Goal: Transaction & Acquisition: Purchase product/service

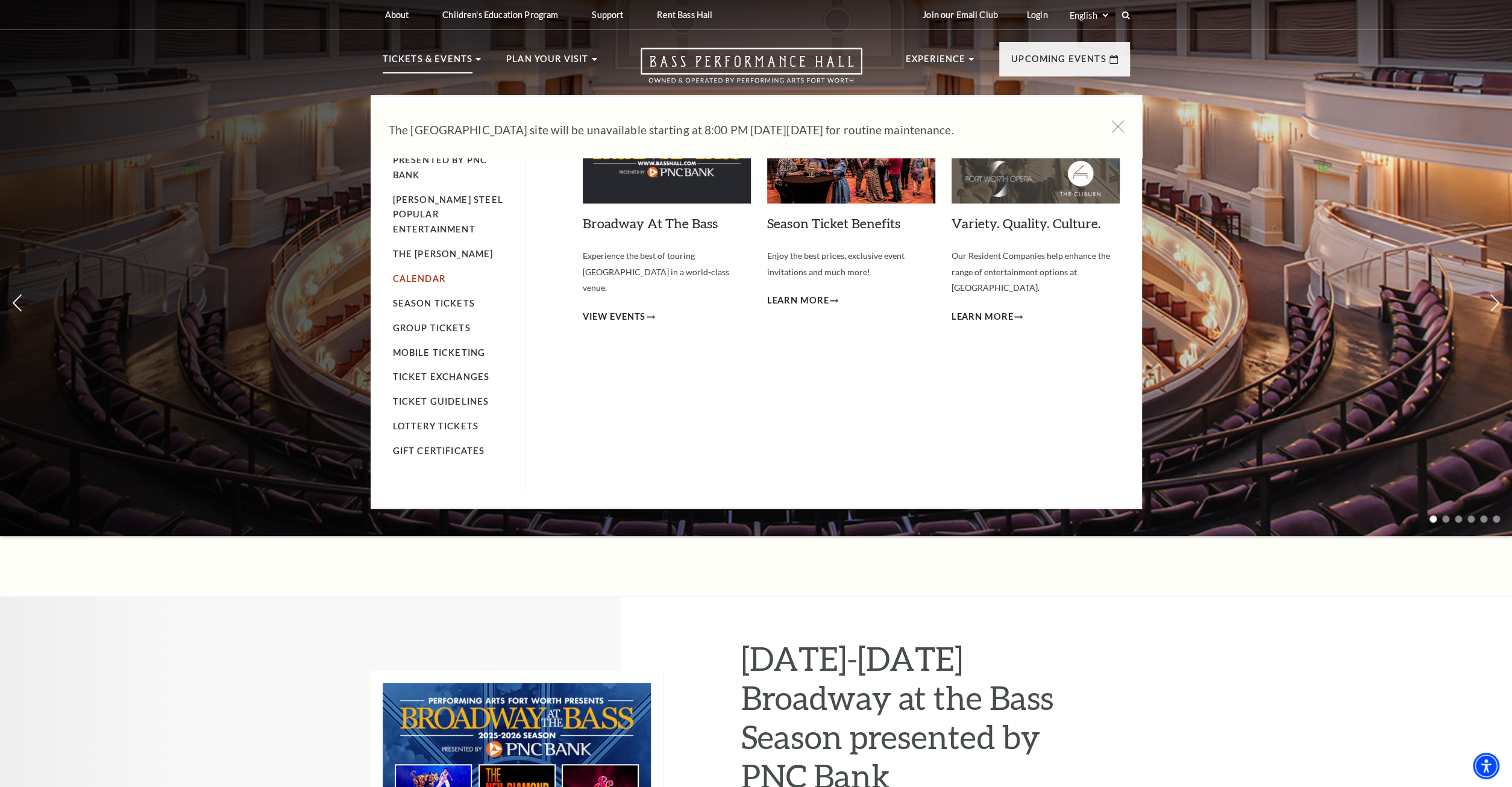
click at [417, 273] on link "Calendar" at bounding box center [419, 278] width 52 height 11
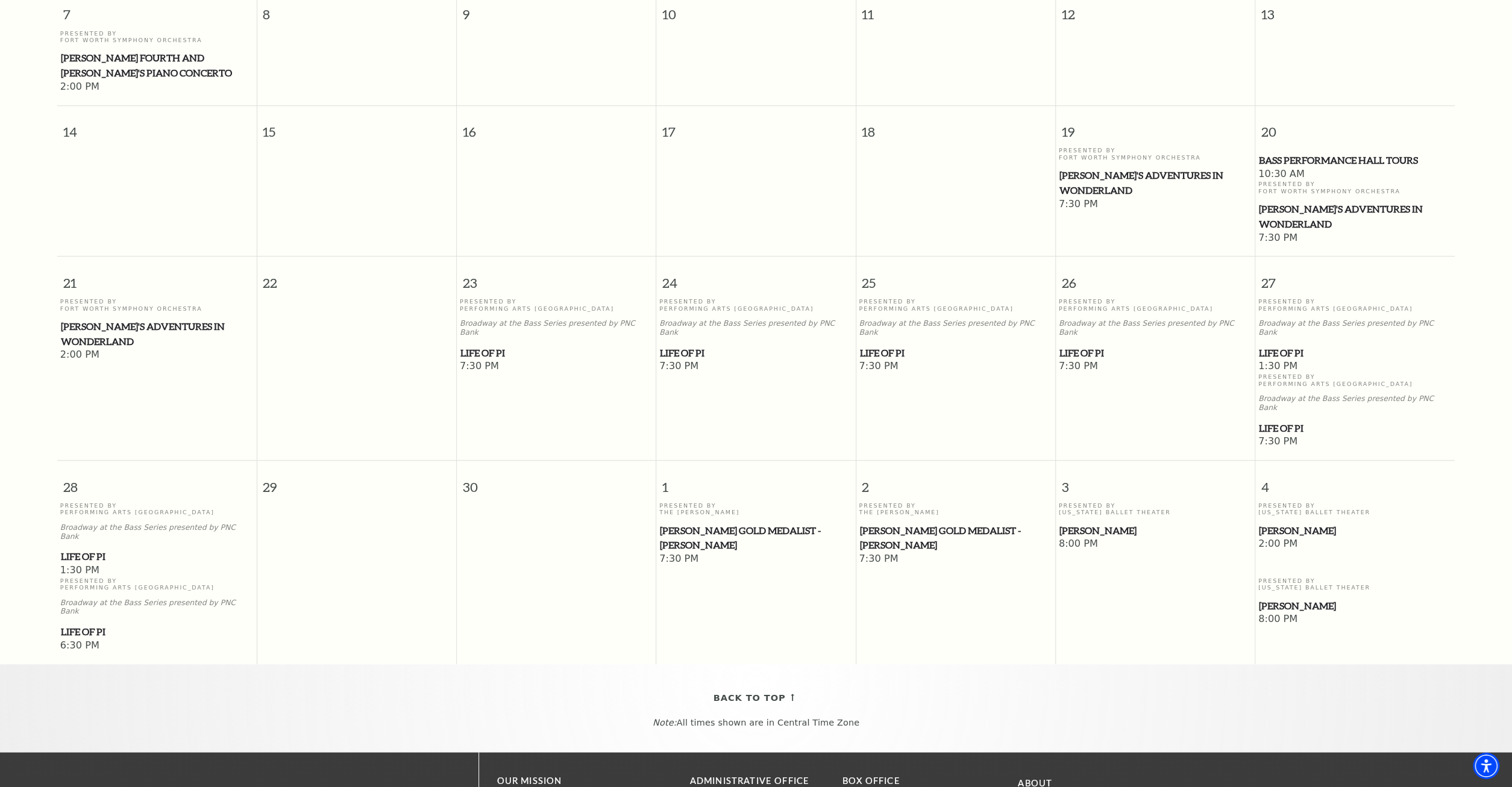
scroll to position [168, 0]
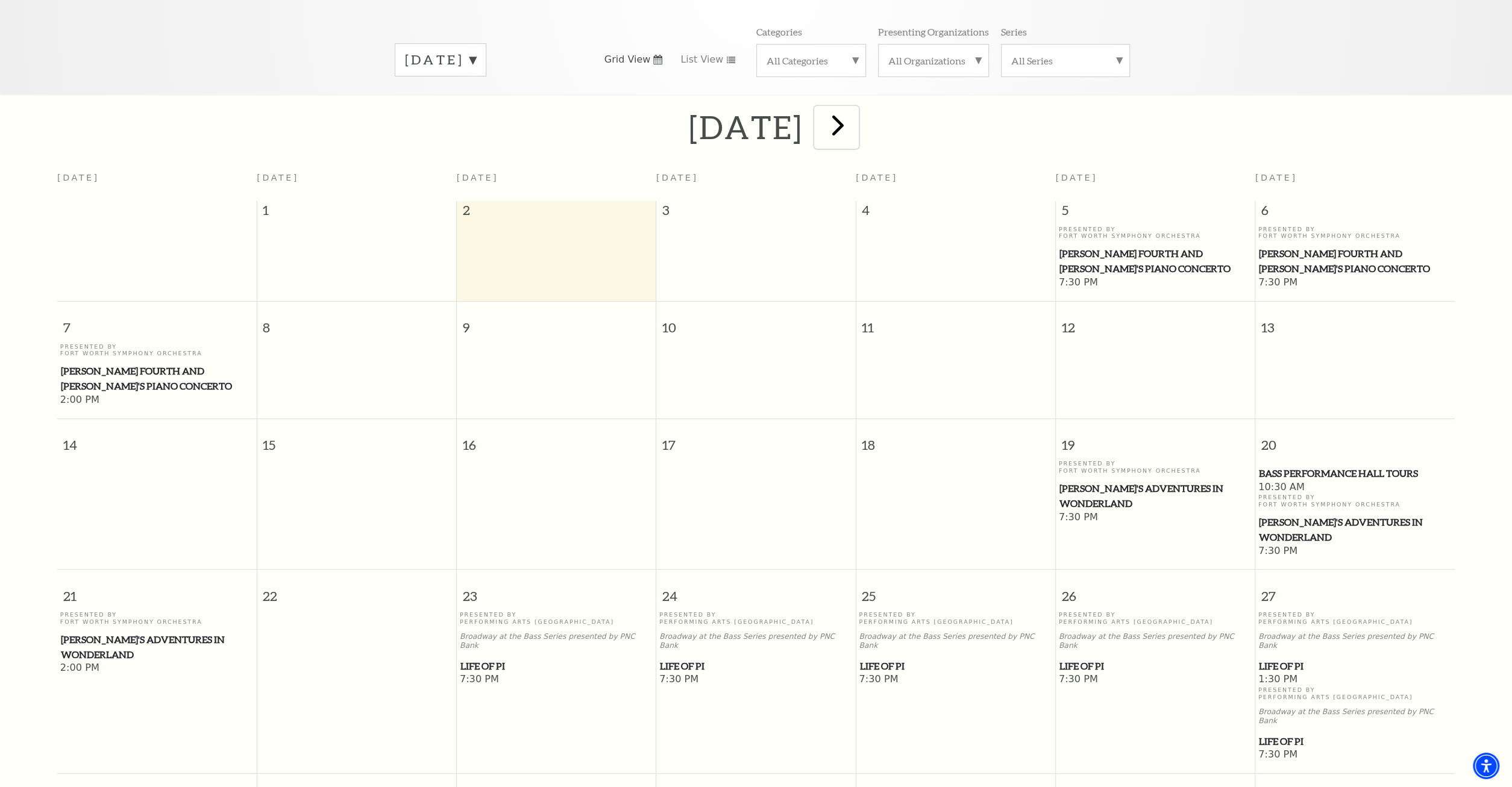
click at [855, 125] on span "next" at bounding box center [837, 125] width 35 height 35
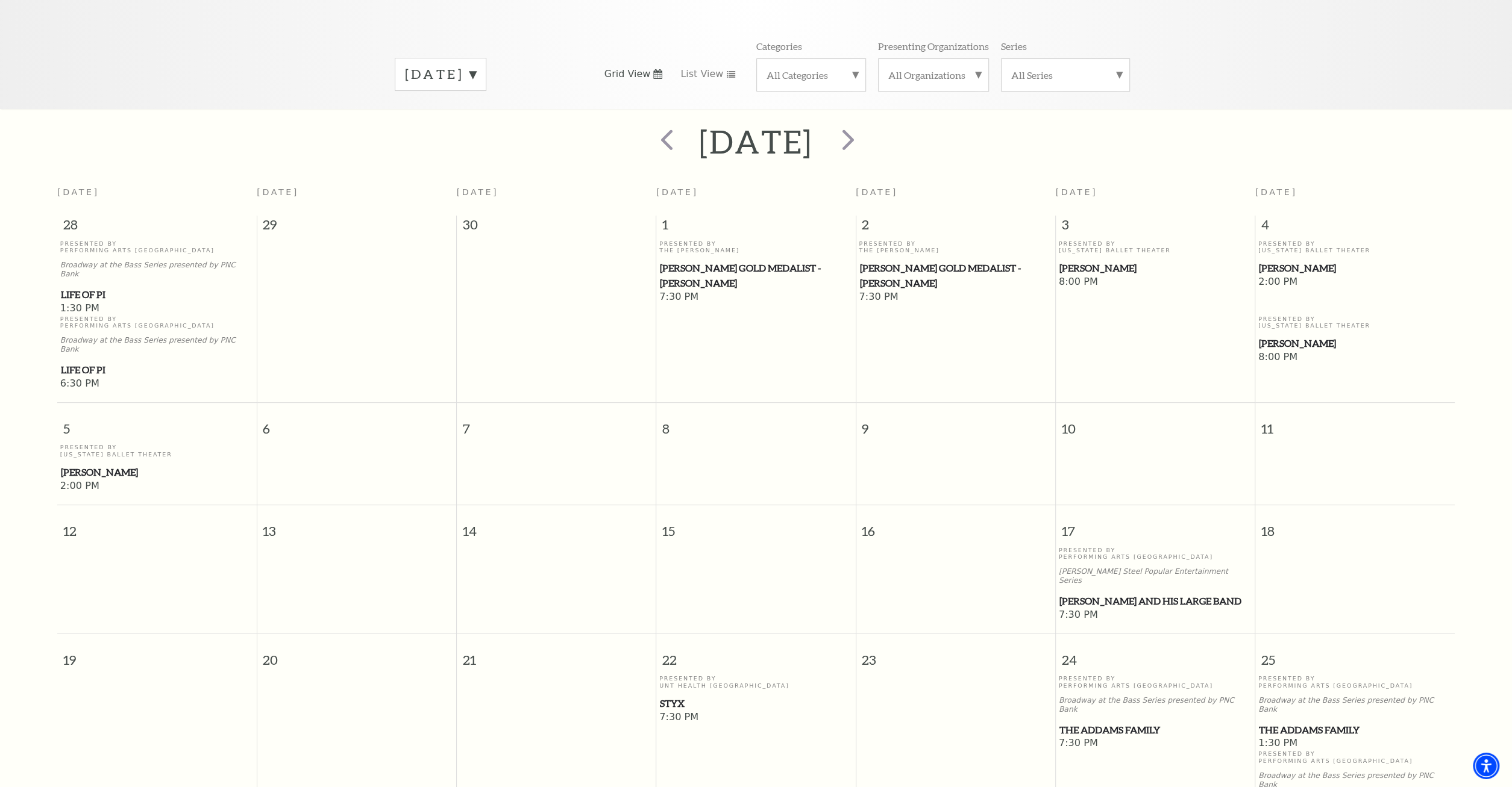
scroll to position [106, 0]
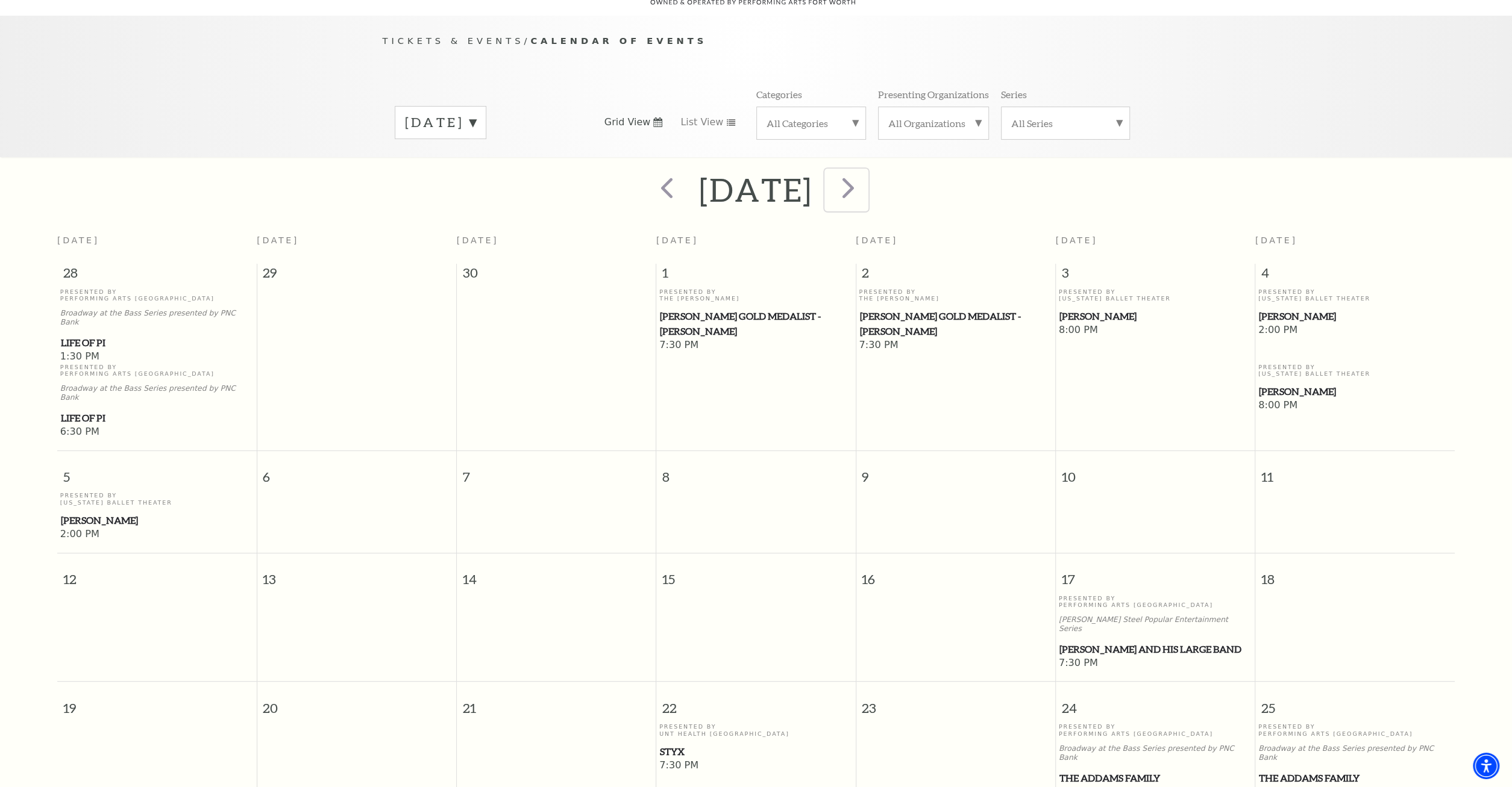
click at [866, 188] on span "next" at bounding box center [848, 187] width 35 height 35
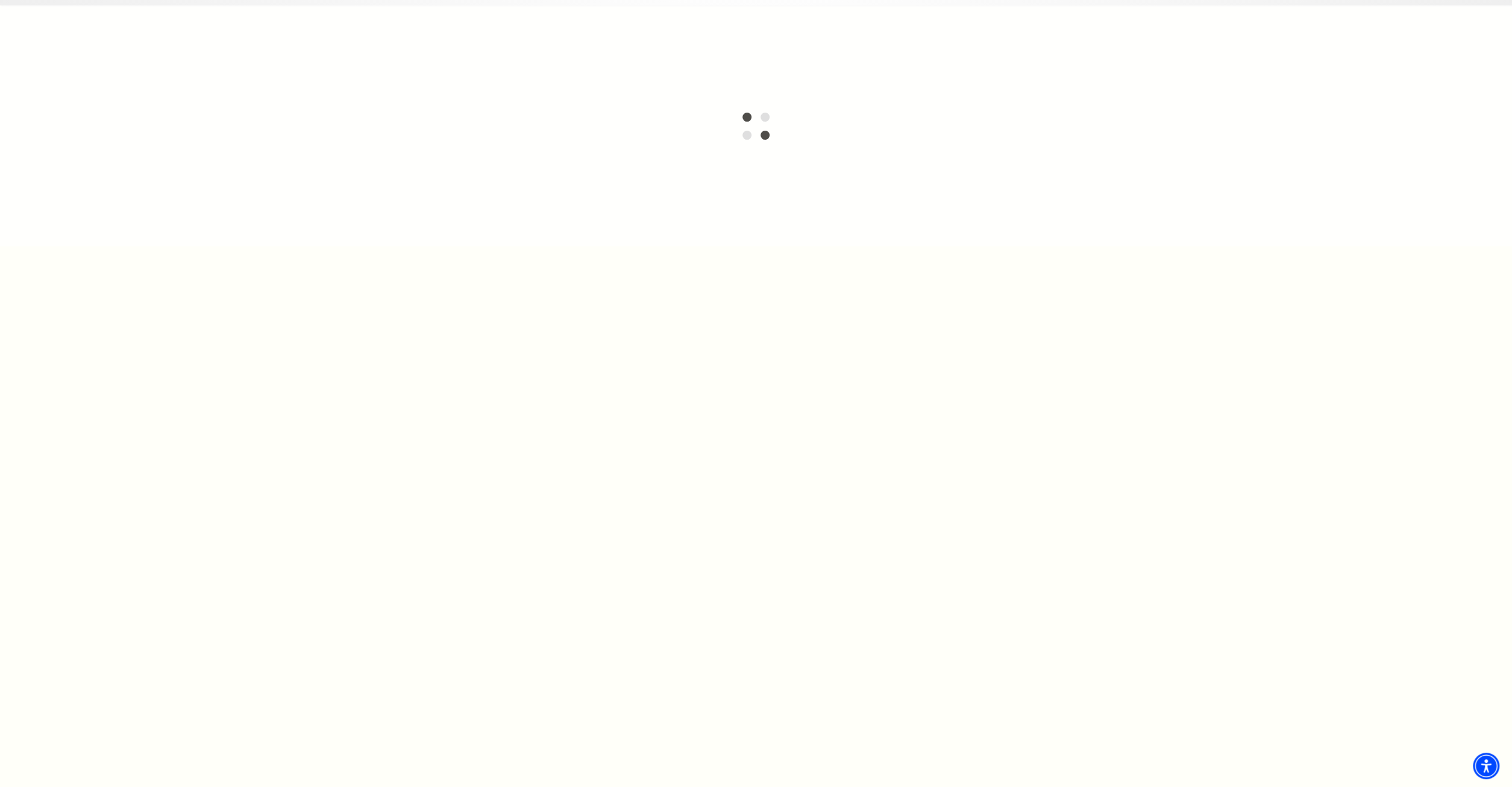
scroll to position [0, 0]
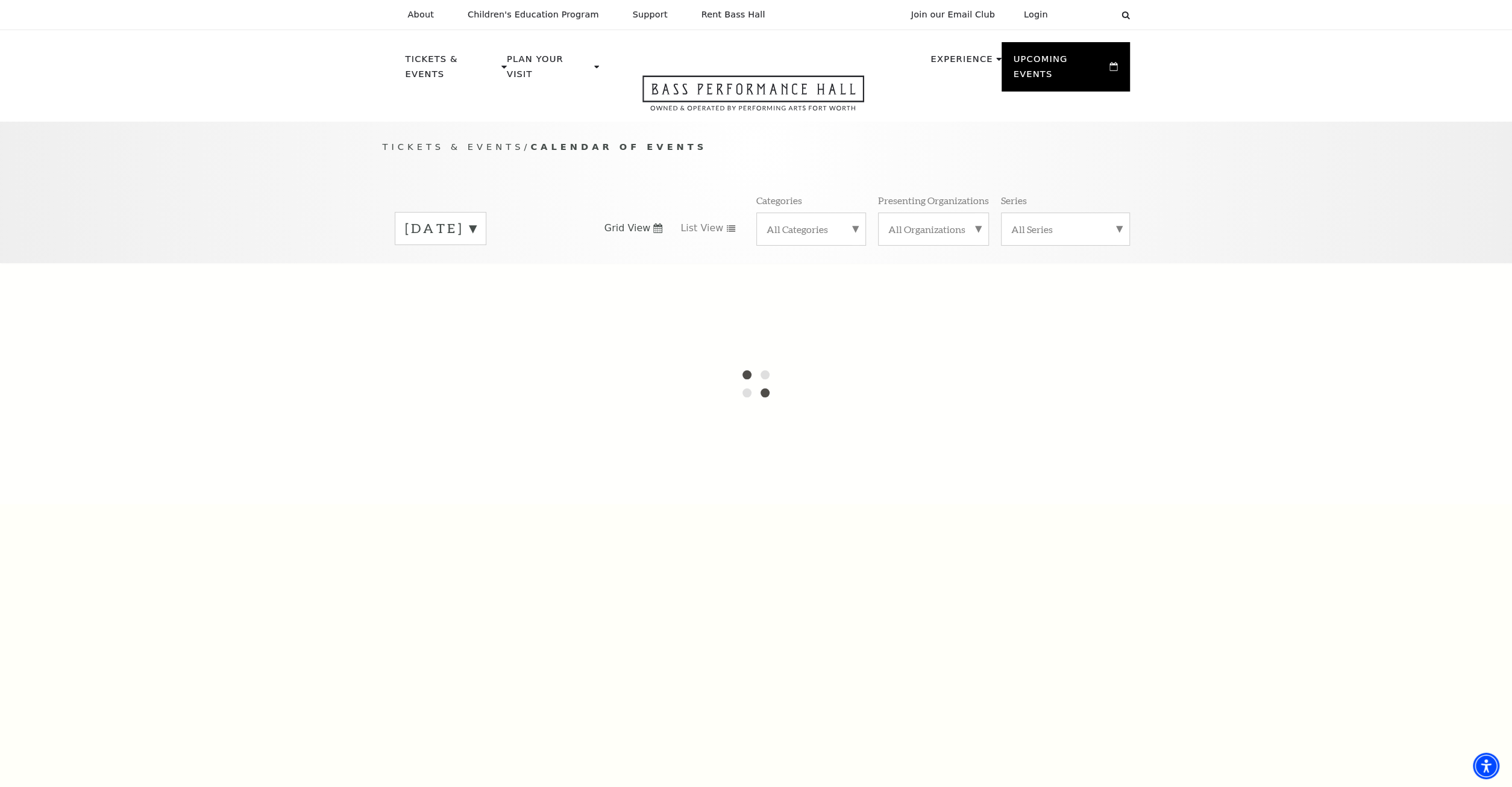
click at [792, 143] on div "Tickets & Events / Calendar of Events October 2025 Grid View List View Categori…" at bounding box center [756, 201] width 772 height 123
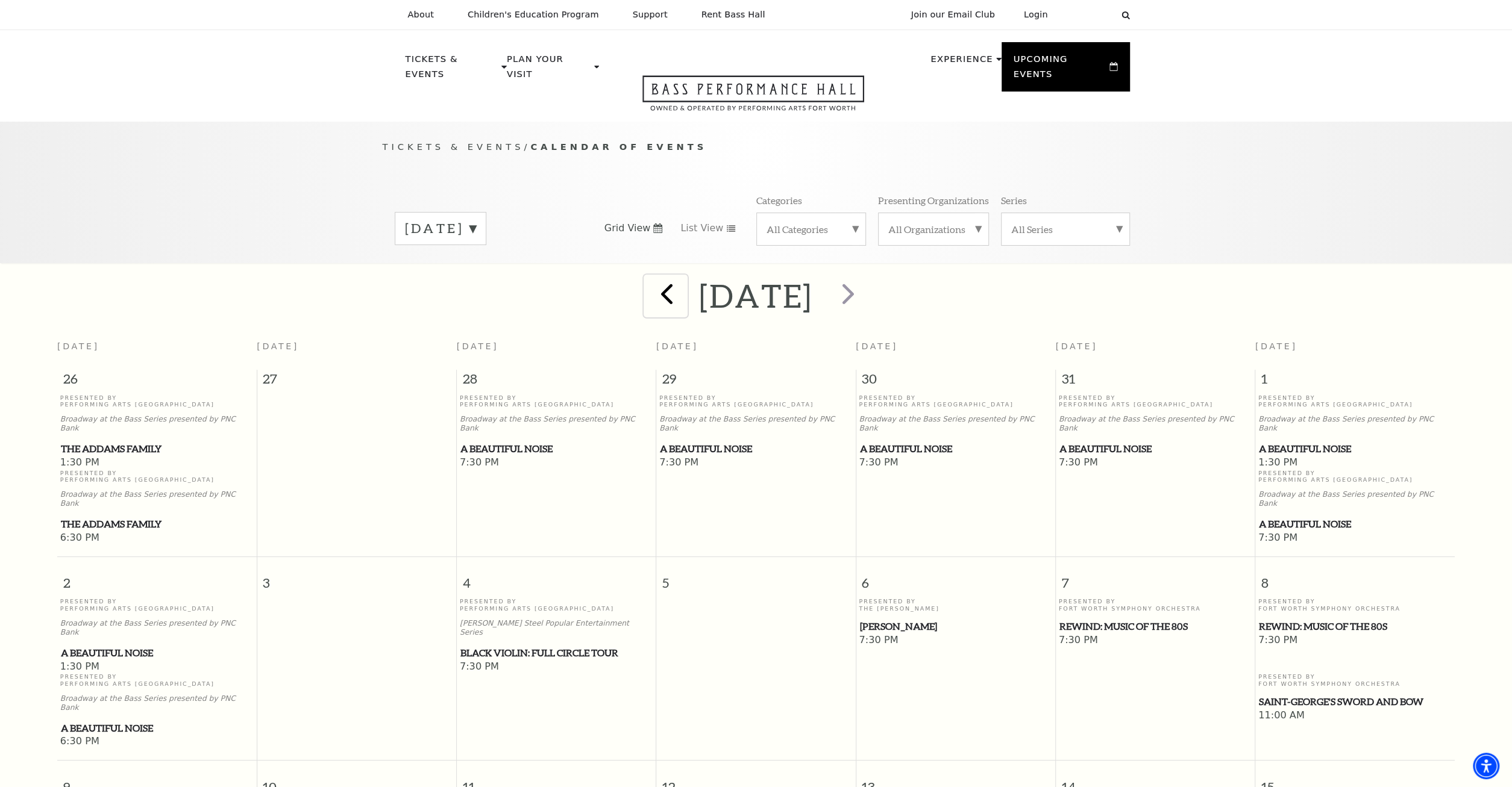
click at [650, 290] on span "prev" at bounding box center [667, 293] width 35 height 35
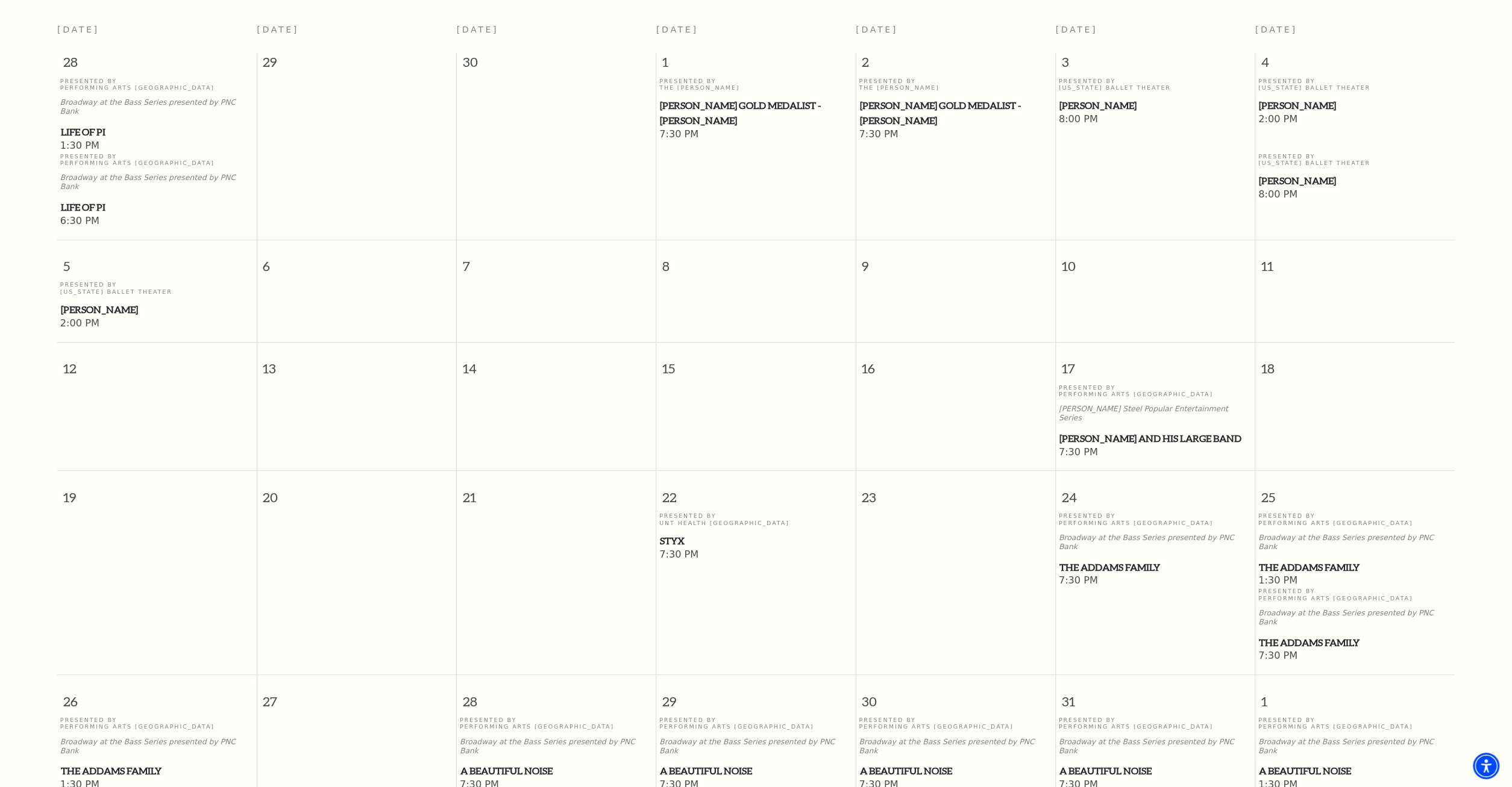
scroll to position [419, 0]
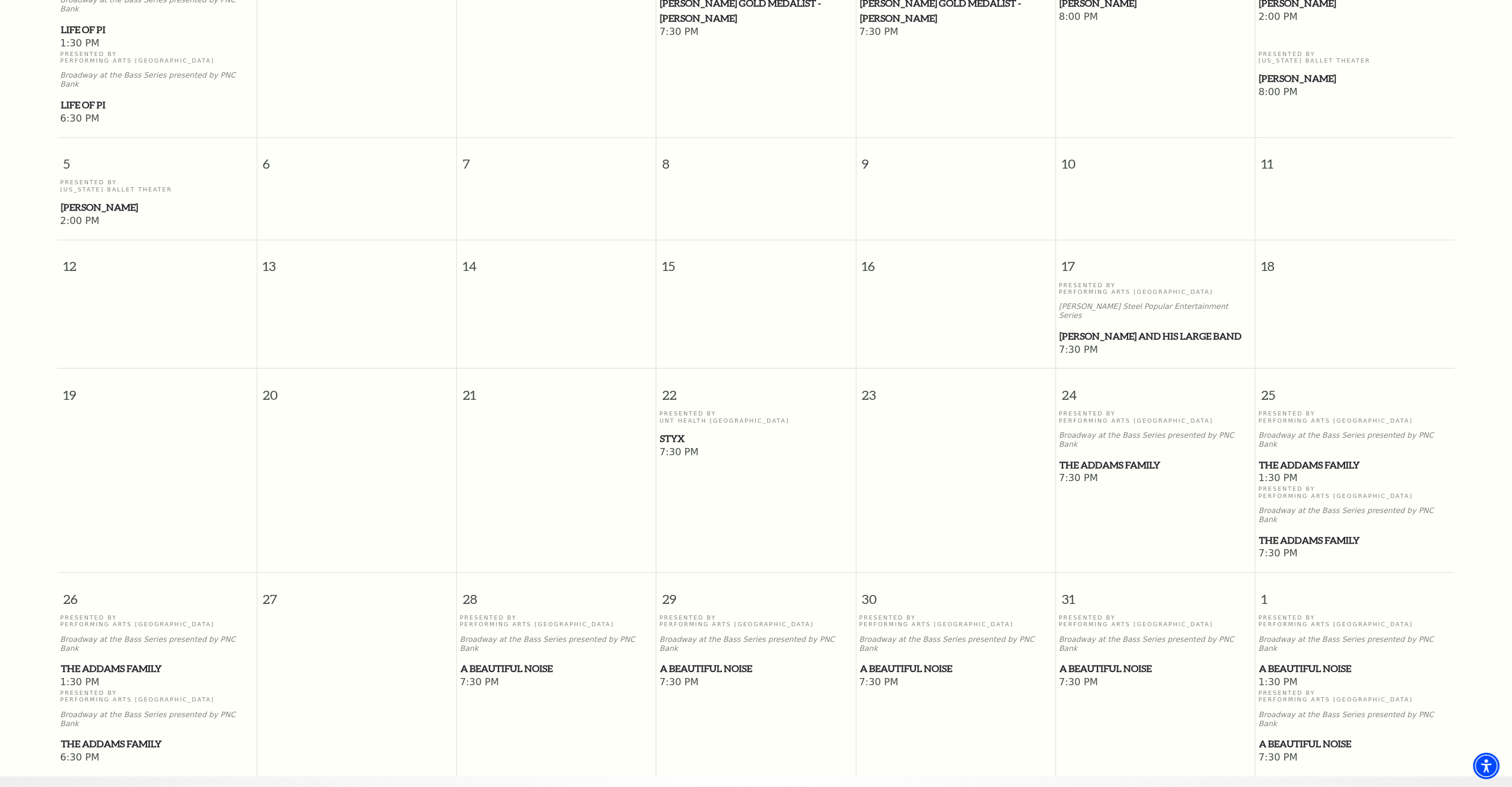
click at [676, 432] on span "Styx" at bounding box center [756, 439] width 192 height 15
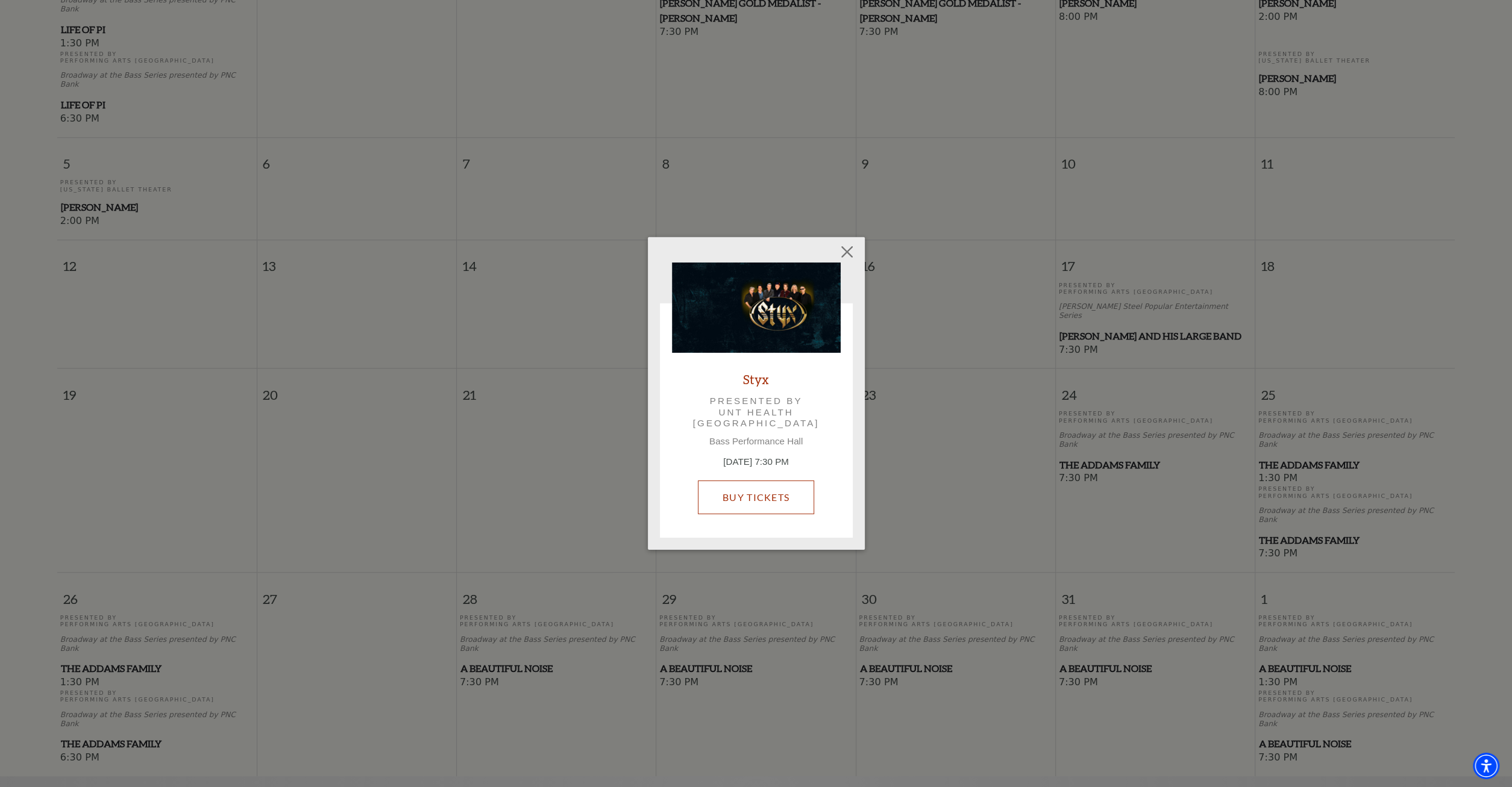
click at [755, 500] on link "Buy Tickets" at bounding box center [756, 497] width 116 height 34
click at [673, 175] on div "Empty heading Styx Presented by UNT Health Fort Worth Bass Performance Hall Oct…" at bounding box center [756, 394] width 1512 height 787
click at [847, 247] on button "Close" at bounding box center [847, 252] width 23 height 23
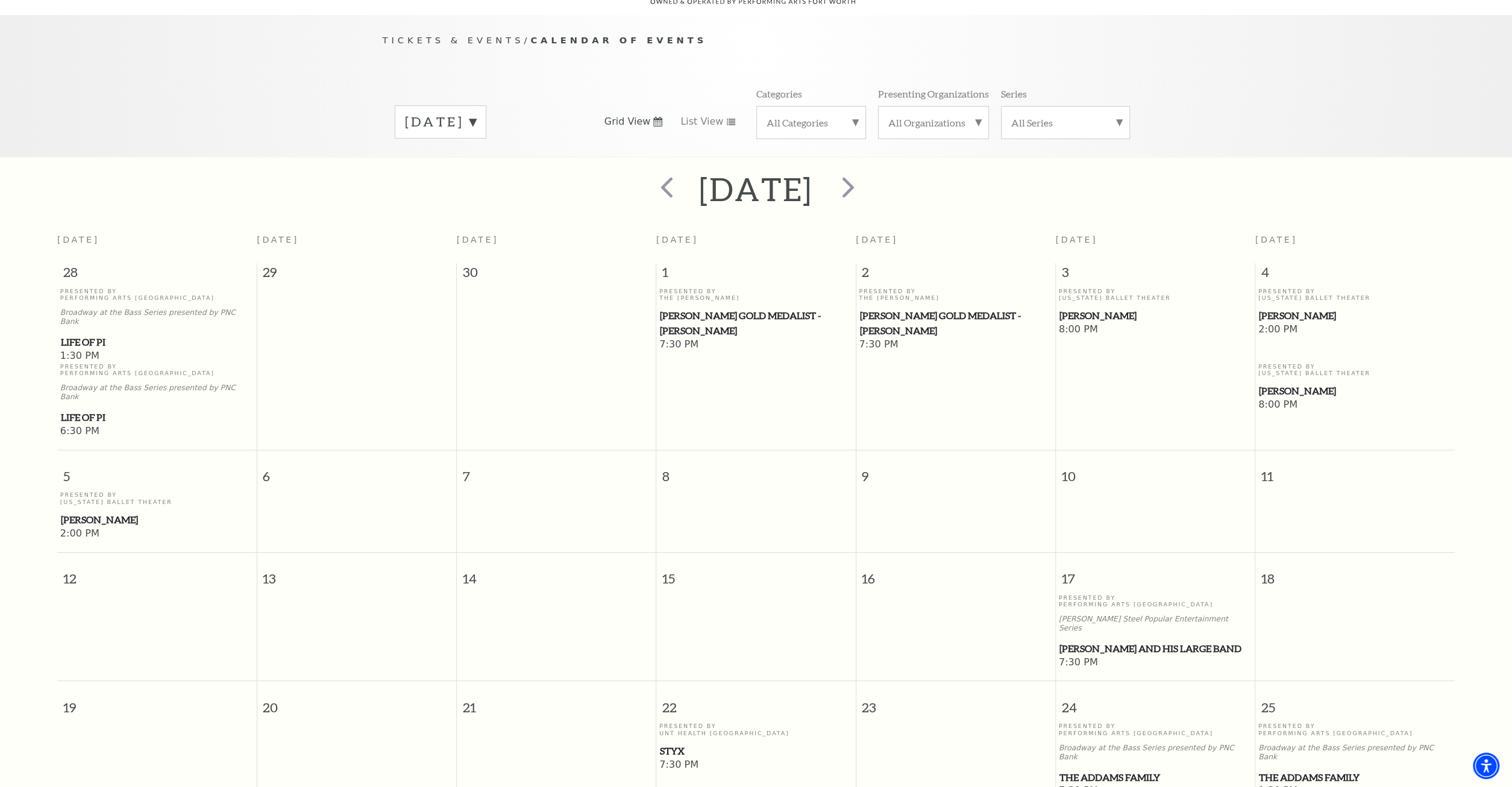
scroll to position [106, 0]
click at [650, 192] on span "prev" at bounding box center [667, 187] width 35 height 35
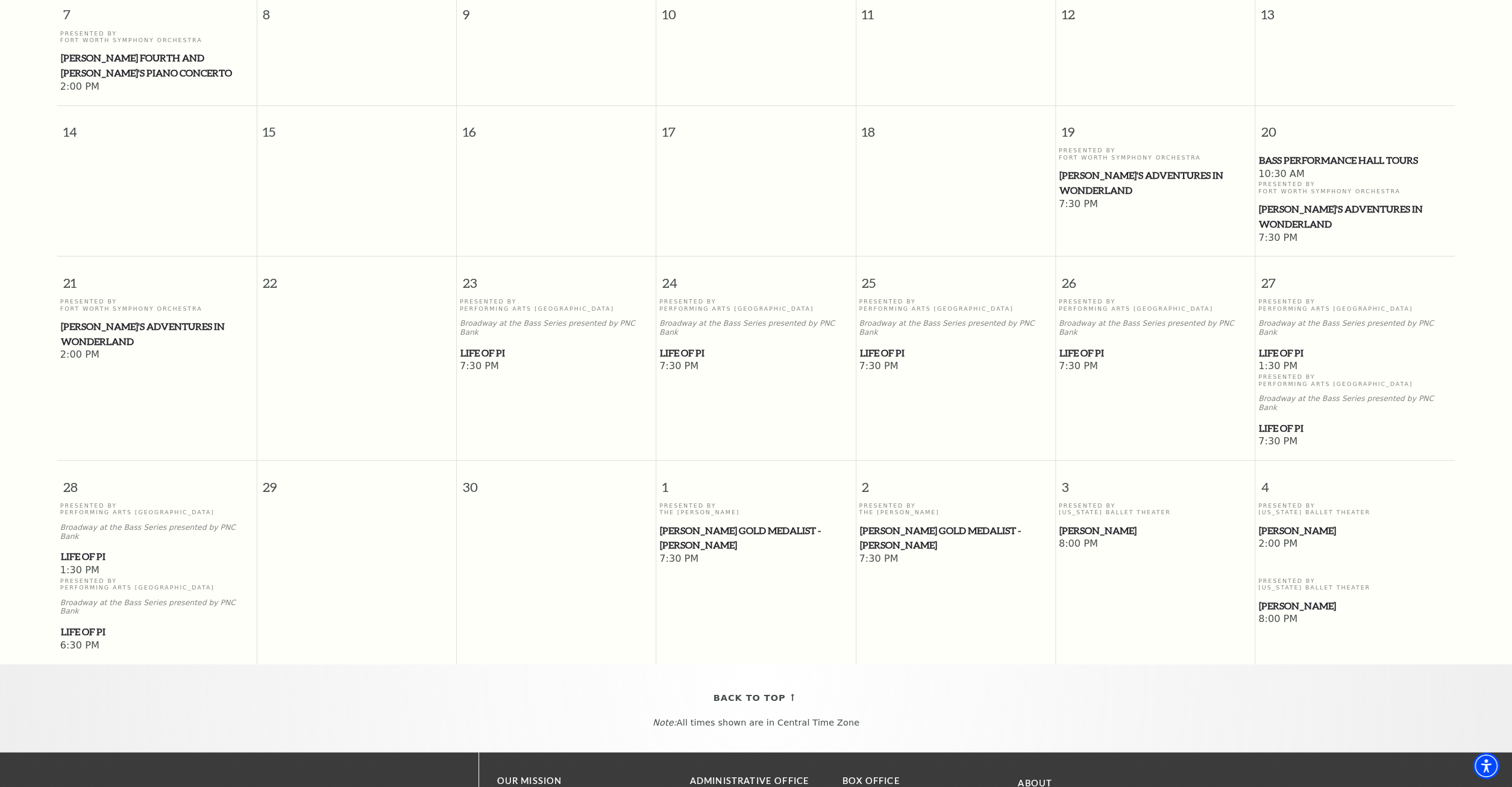
scroll to position [0, 0]
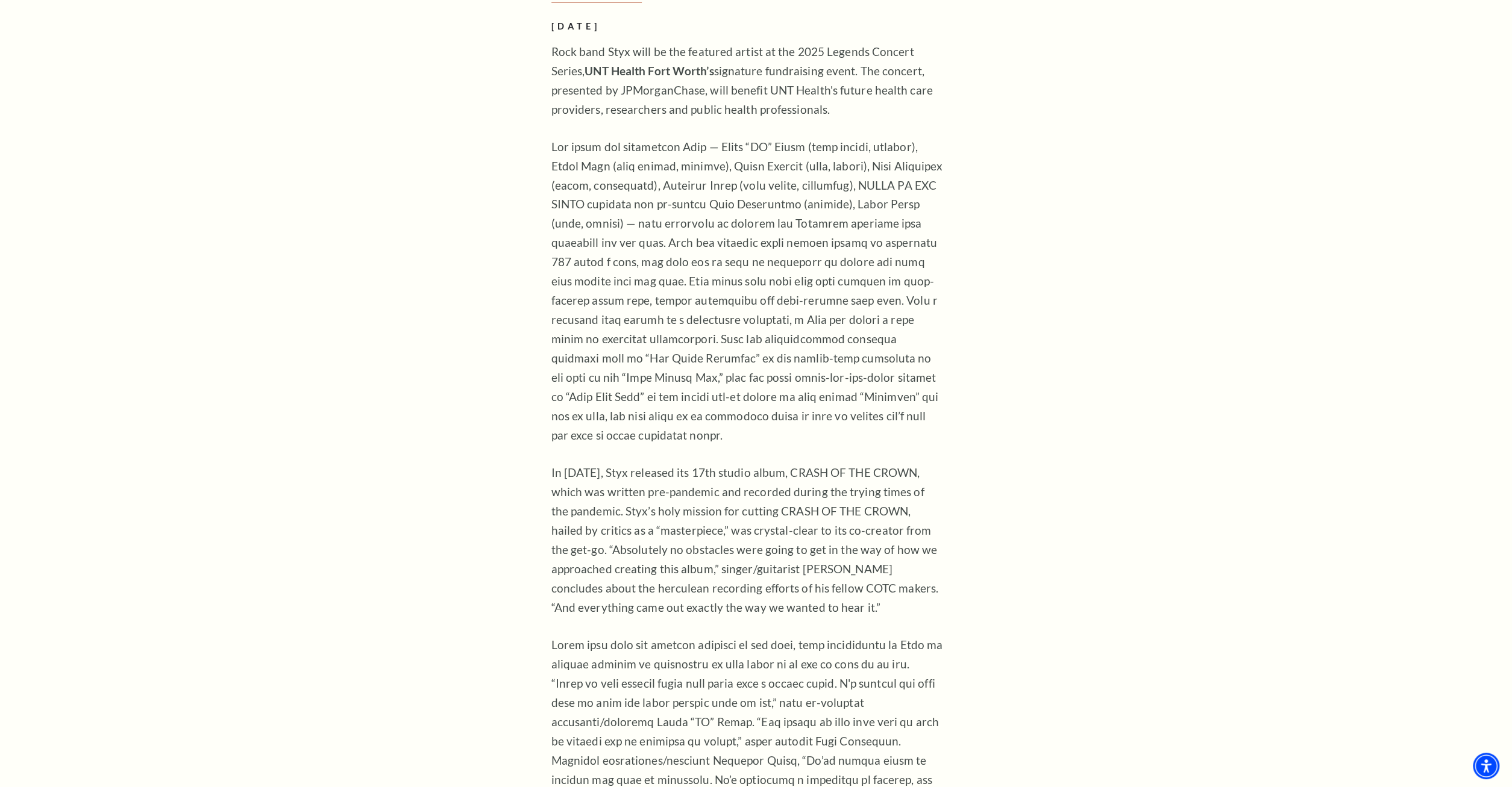
scroll to position [1566, 0]
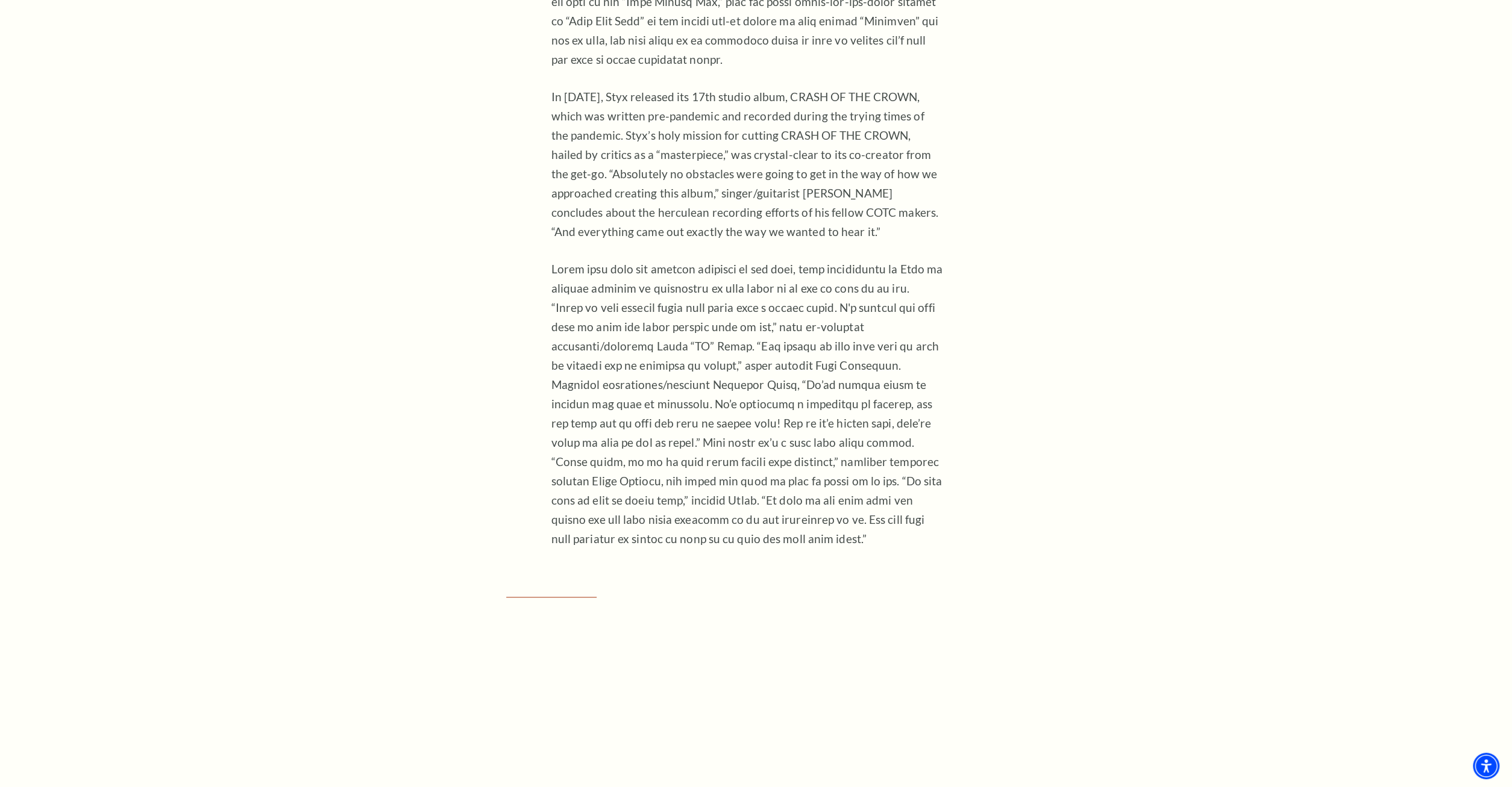
drag, startPoint x: 1159, startPoint y: 582, endPoint x: 1167, endPoint y: 259, distance: 323.1
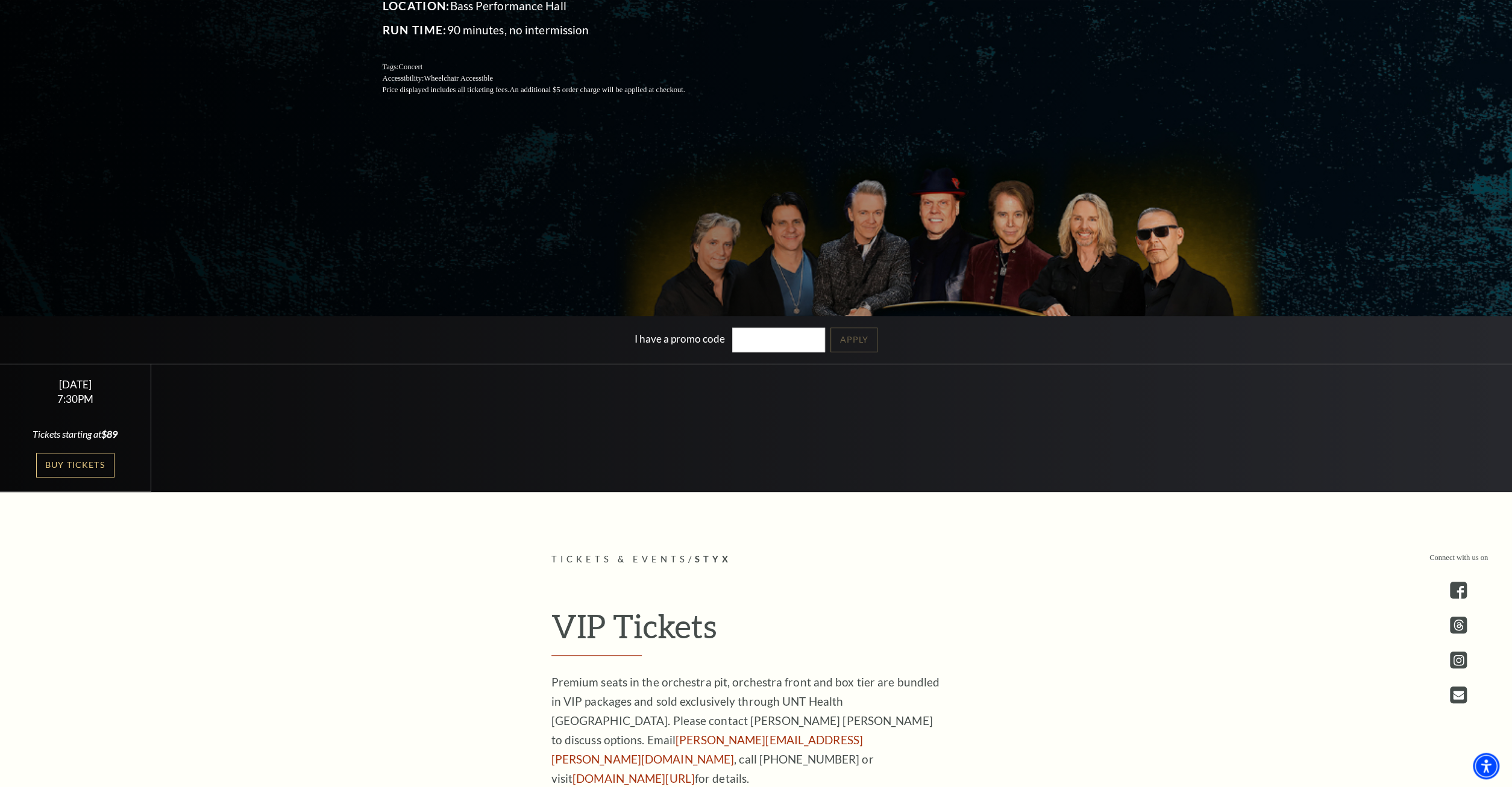
scroll to position [313, 0]
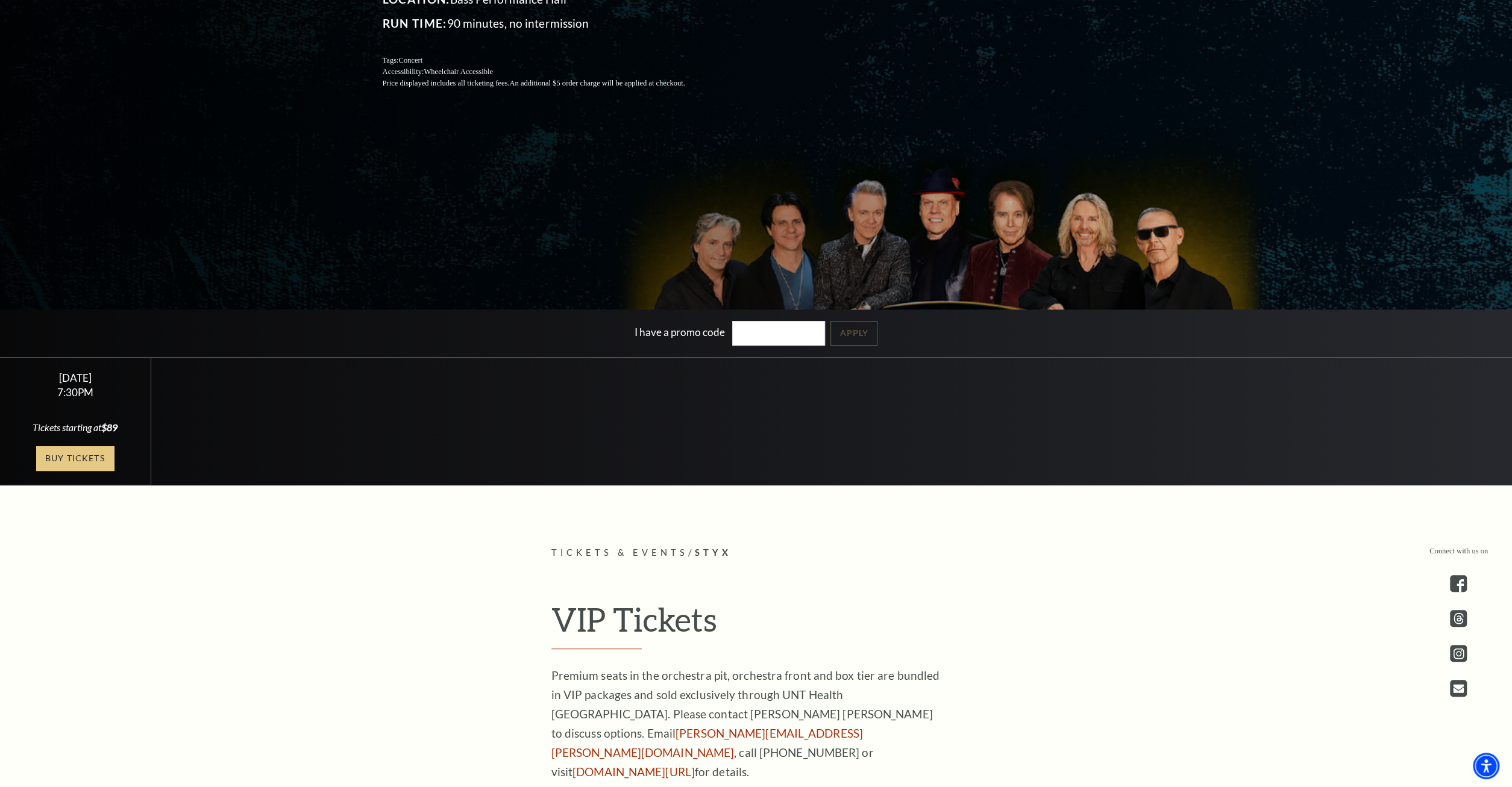
click at [64, 448] on link "Buy Tickets" at bounding box center [75, 459] width 78 height 25
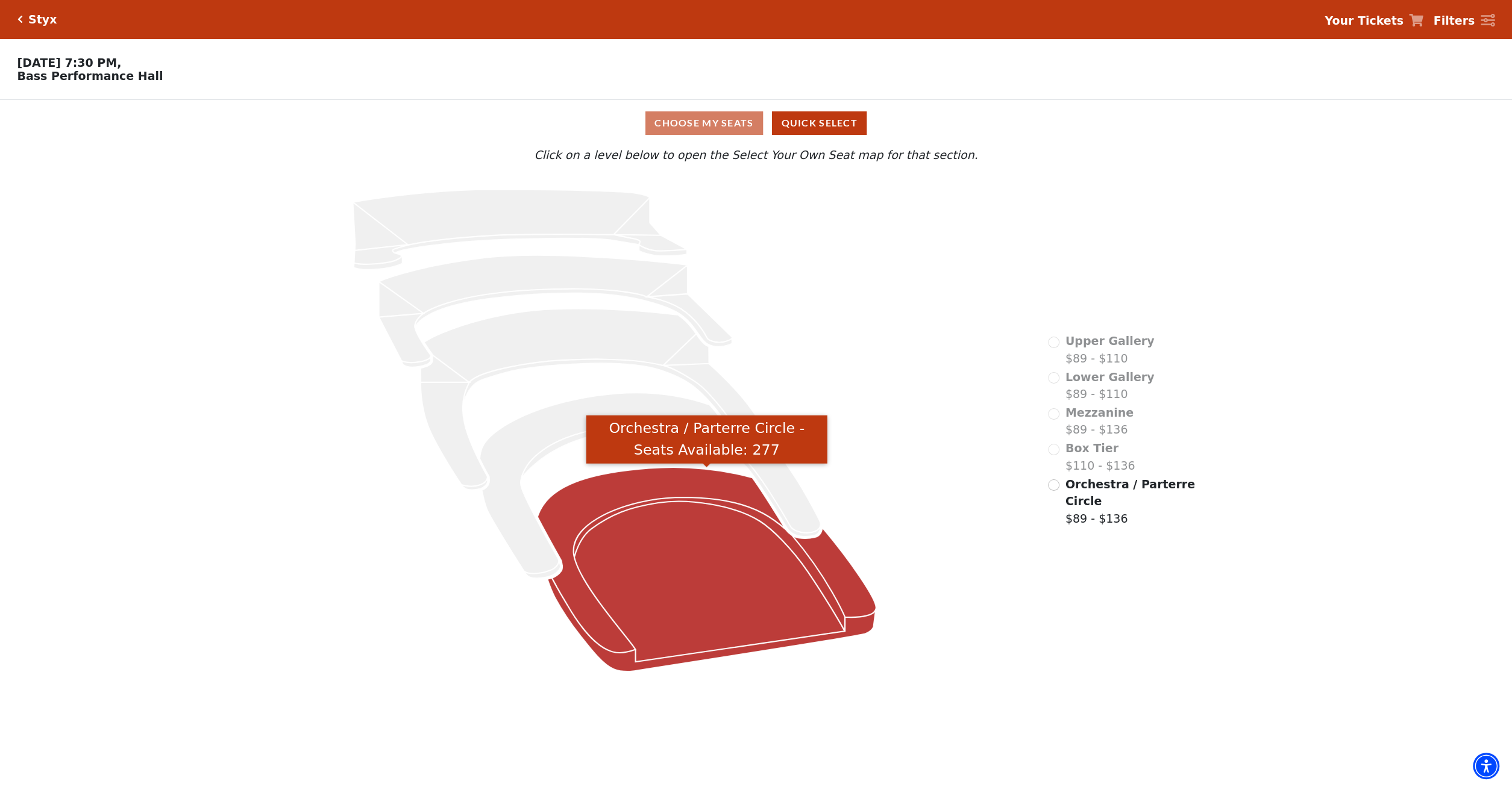
click at [758, 595] on icon "Orchestra / Parterre Circle - Seats Available: 277" at bounding box center [706, 569] width 339 height 204
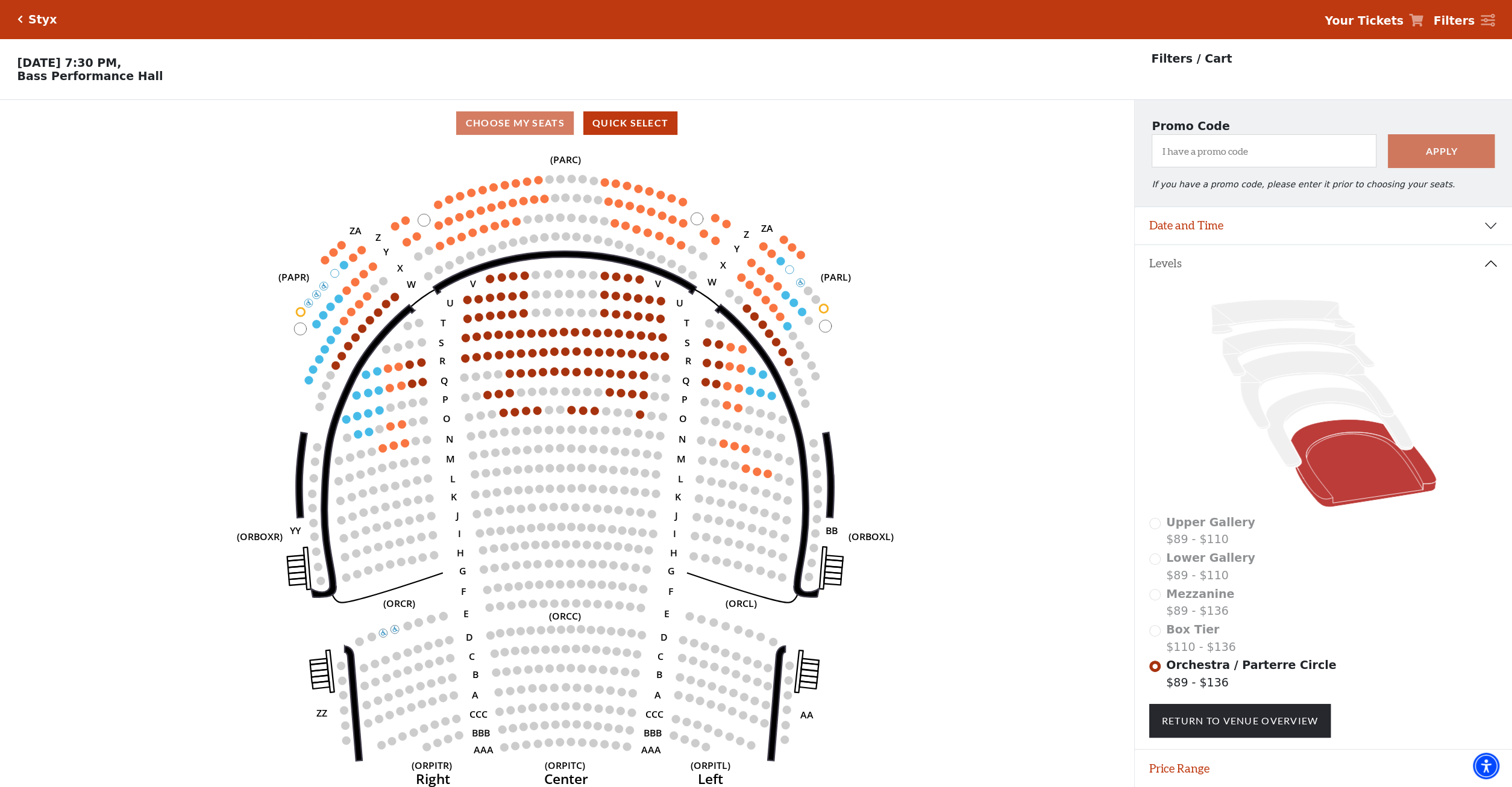
scroll to position [41, 0]
